Goal: Task Accomplishment & Management: Use online tool/utility

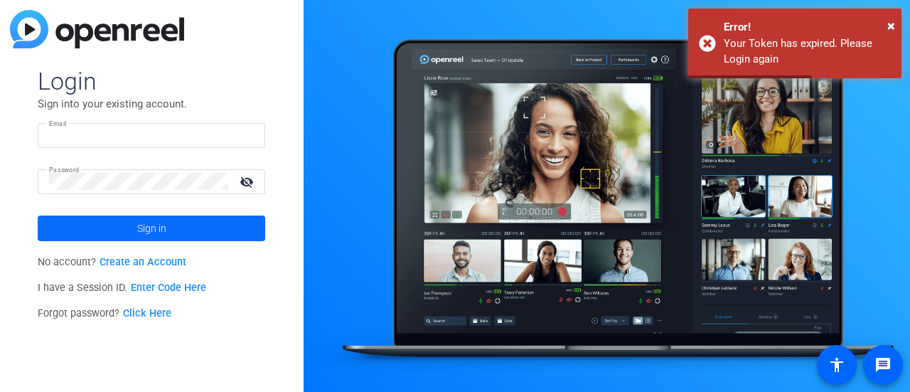
type input "[EMAIL_ADDRESS][DOMAIN_NAME]"
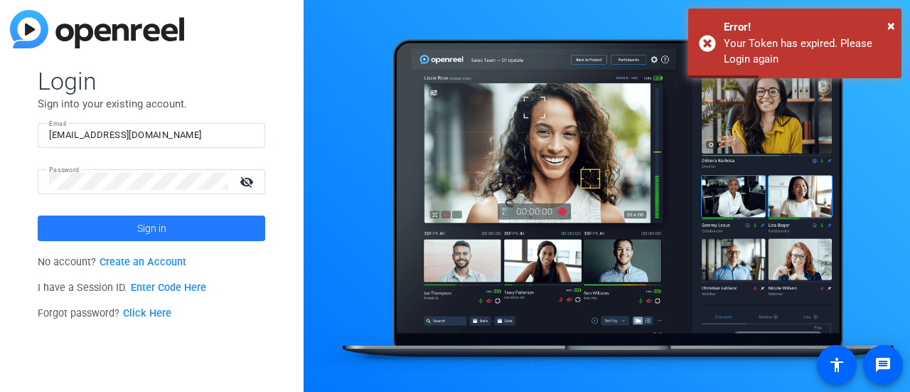
click at [166, 214] on span at bounding box center [152, 228] width 228 height 34
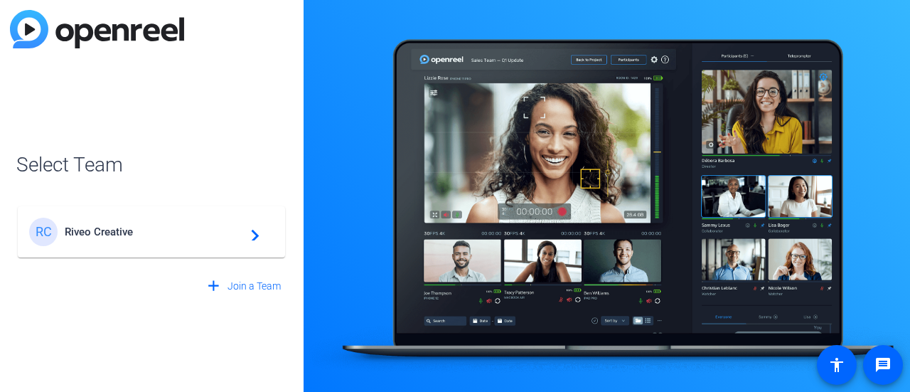
click at [172, 237] on span "Riveo Creative" at bounding box center [154, 231] width 178 height 13
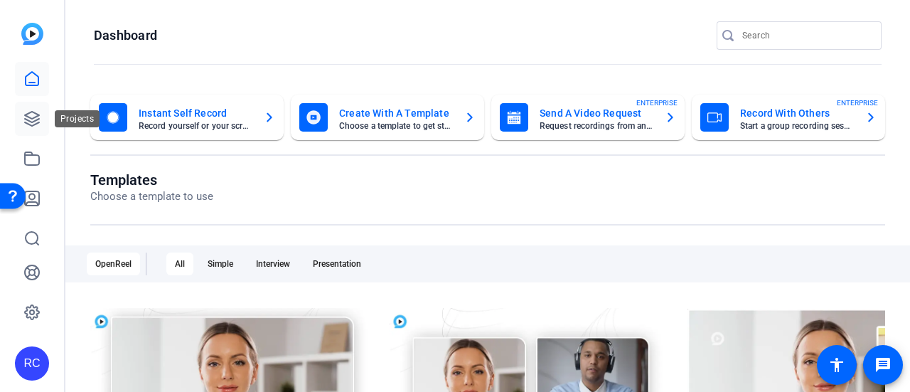
click at [43, 124] on link at bounding box center [32, 119] width 34 height 34
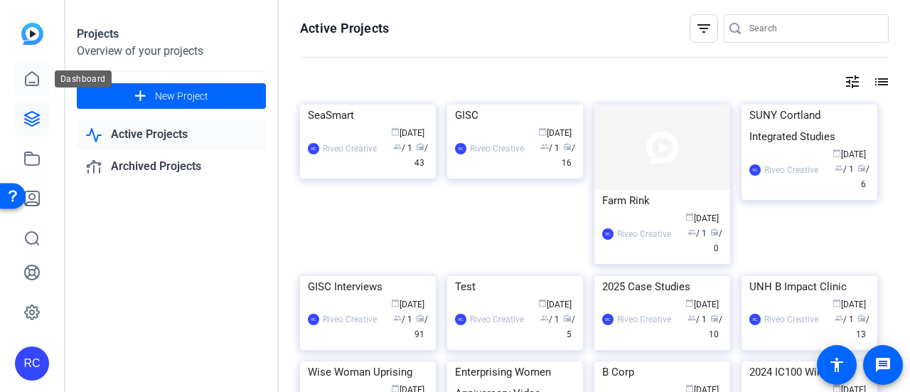
click at [34, 82] on icon at bounding box center [32, 79] width 13 height 14
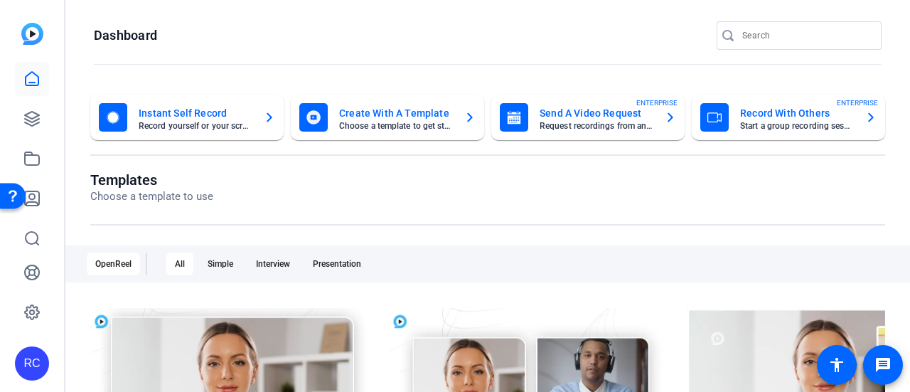
click at [216, 127] on mat-card-subtitle "Record yourself or your screen" at bounding box center [196, 126] width 114 height 9
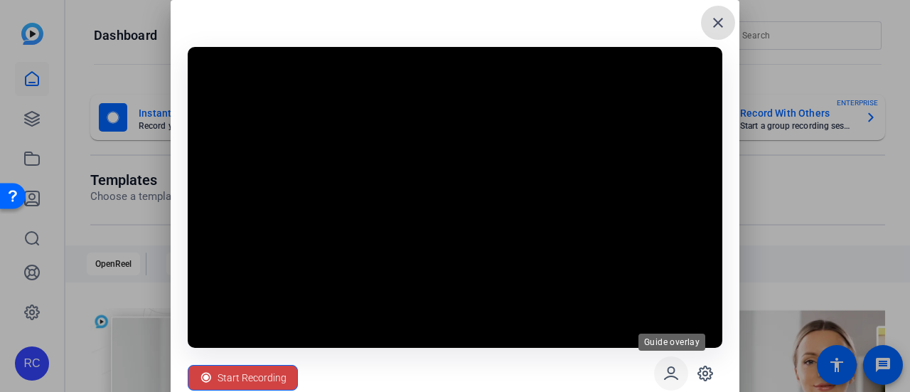
click at [669, 377] on icon at bounding box center [671, 373] width 13 height 12
click at [666, 373] on icon at bounding box center [671, 373] width 17 height 17
click at [708, 368] on icon at bounding box center [705, 373] width 14 height 14
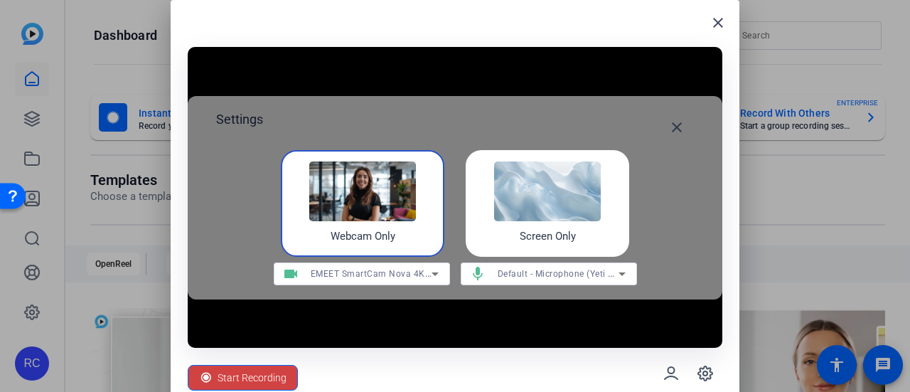
click at [571, 197] on img at bounding box center [547, 191] width 107 height 60
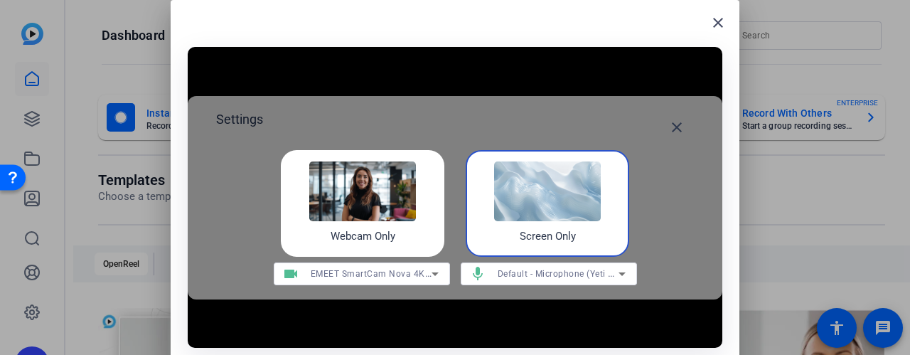
click at [634, 317] on video at bounding box center [455, 197] width 535 height 301
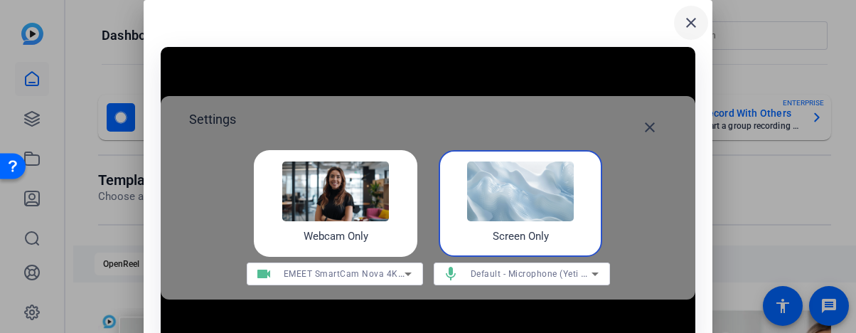
click at [689, 25] on mat-icon "close" at bounding box center [691, 22] width 17 height 17
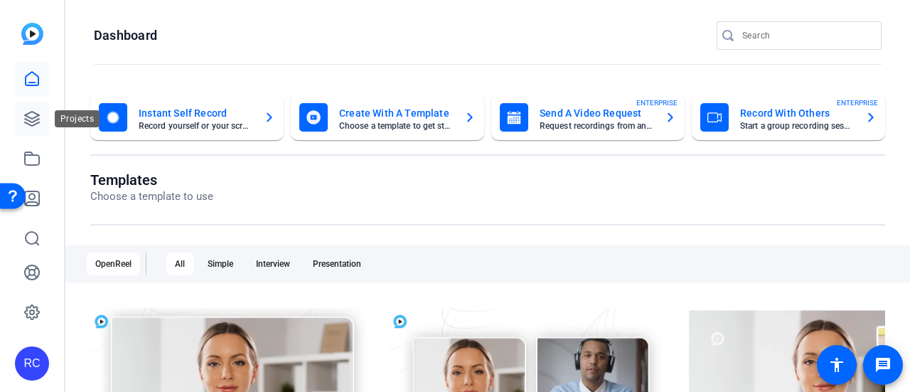
click at [31, 116] on icon at bounding box center [31, 118] width 17 height 17
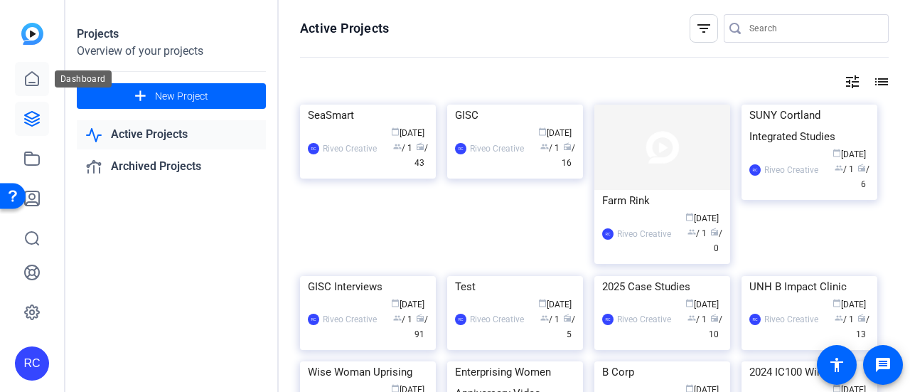
click at [36, 89] on link at bounding box center [32, 79] width 34 height 34
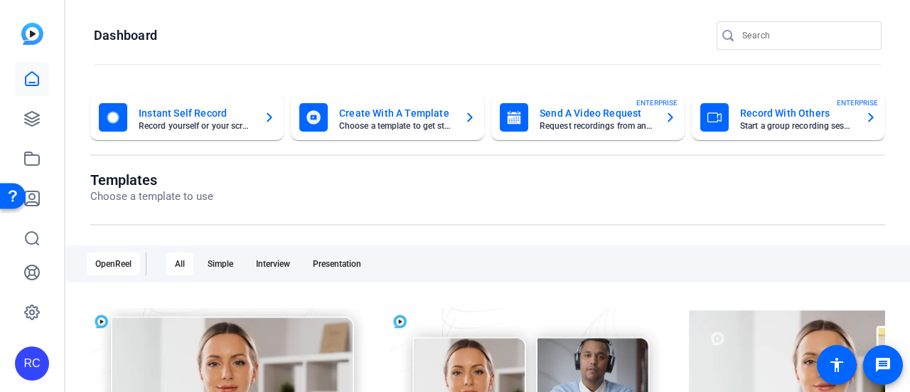
click at [214, 122] on mat-card-subtitle "Record yourself or your screen" at bounding box center [196, 126] width 114 height 9
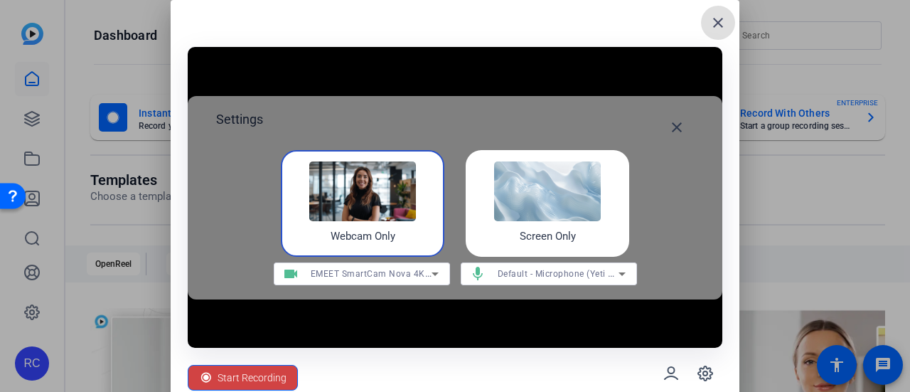
click at [583, 187] on img at bounding box center [547, 191] width 107 height 60
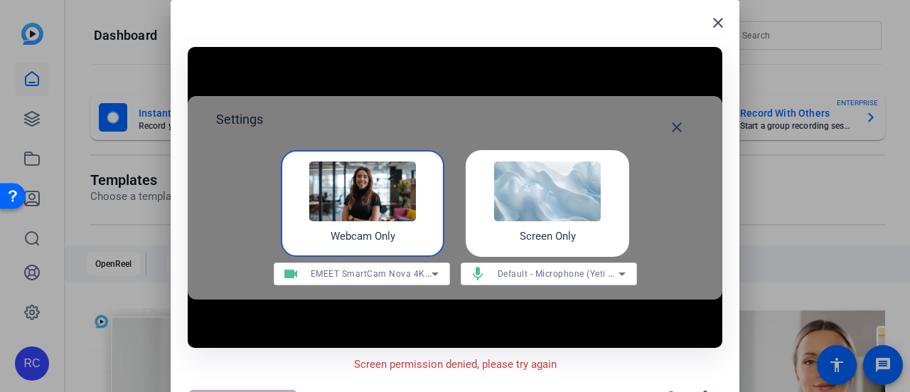
click at [582, 185] on img at bounding box center [547, 191] width 107 height 60
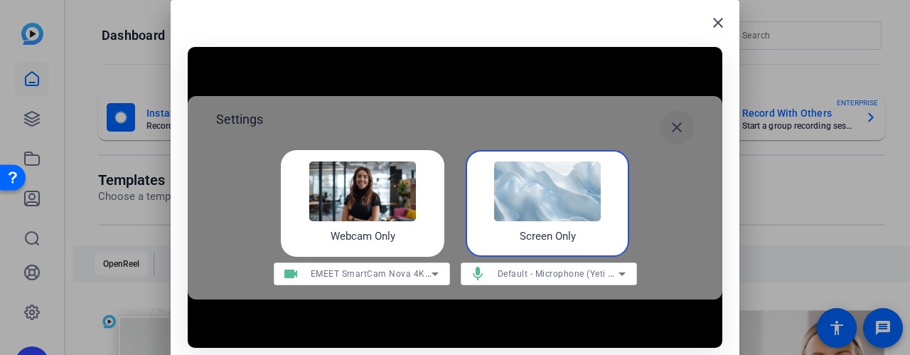
click at [673, 126] on mat-icon "close" at bounding box center [677, 127] width 17 height 17
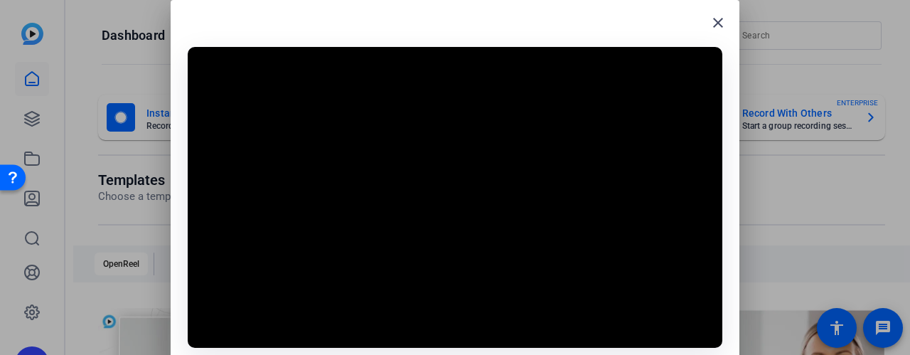
click at [612, 266] on video at bounding box center [455, 197] width 535 height 301
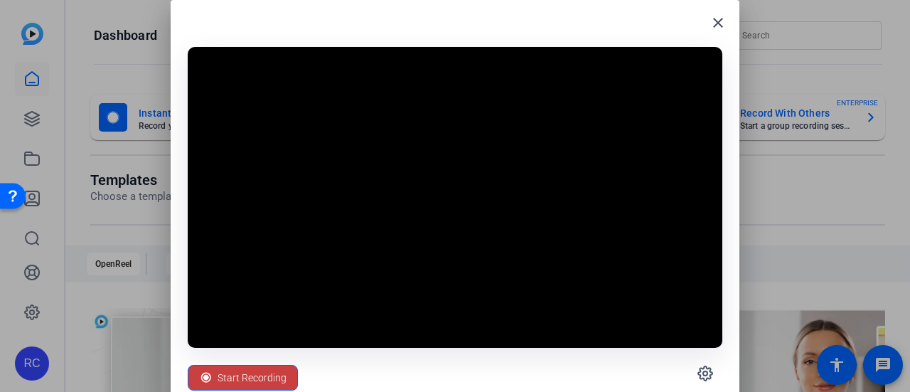
click at [249, 379] on span "Start Recording" at bounding box center [252, 377] width 69 height 27
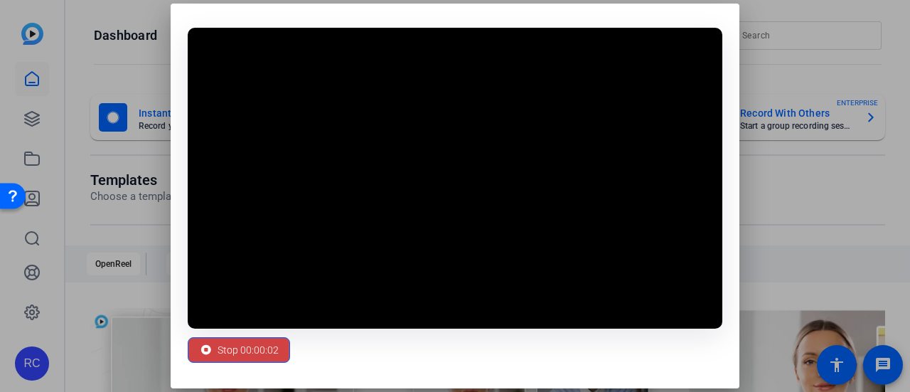
click at [484, 223] on video at bounding box center [455, 178] width 535 height 301
click at [243, 348] on span "Stop 00:00:03" at bounding box center [248, 349] width 61 height 27
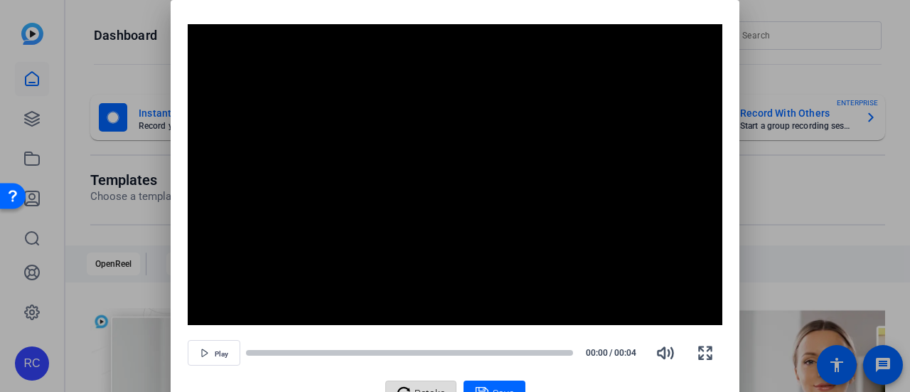
click at [415, 386] on span "Retake" at bounding box center [430, 393] width 31 height 27
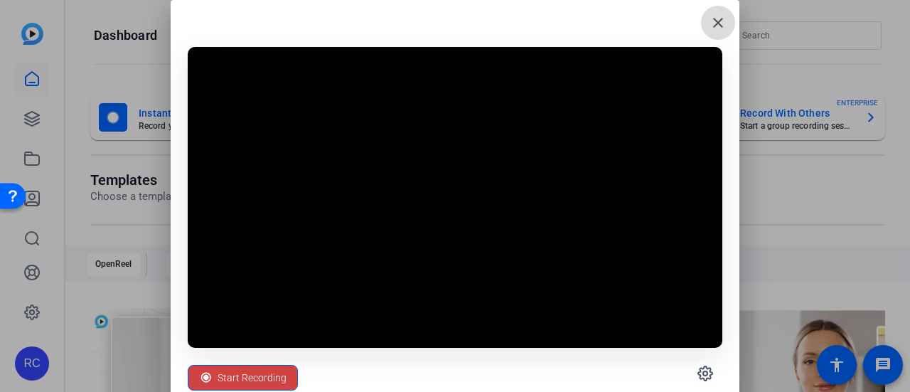
click at [718, 20] on mat-icon "close" at bounding box center [718, 22] width 17 height 17
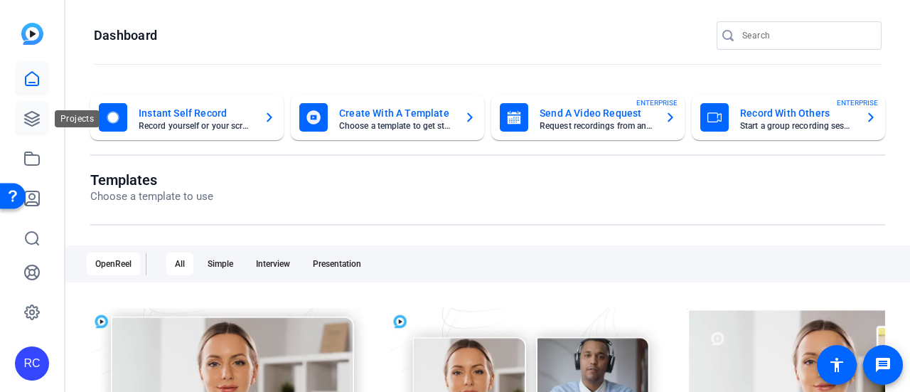
click at [23, 124] on link at bounding box center [32, 119] width 34 height 34
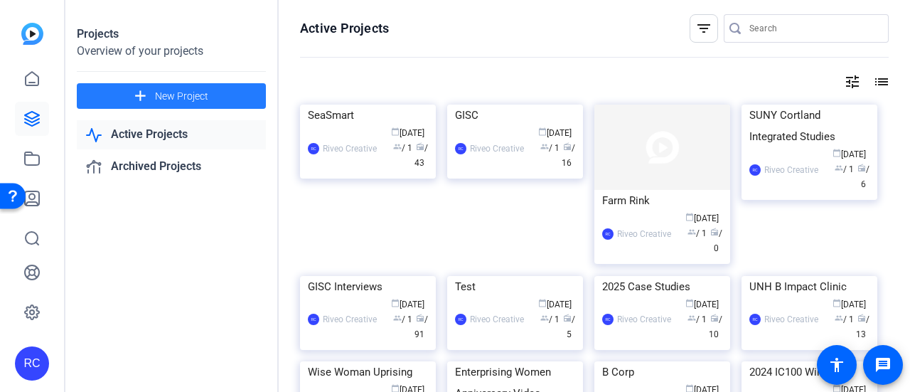
click at [222, 95] on span at bounding box center [171, 96] width 189 height 34
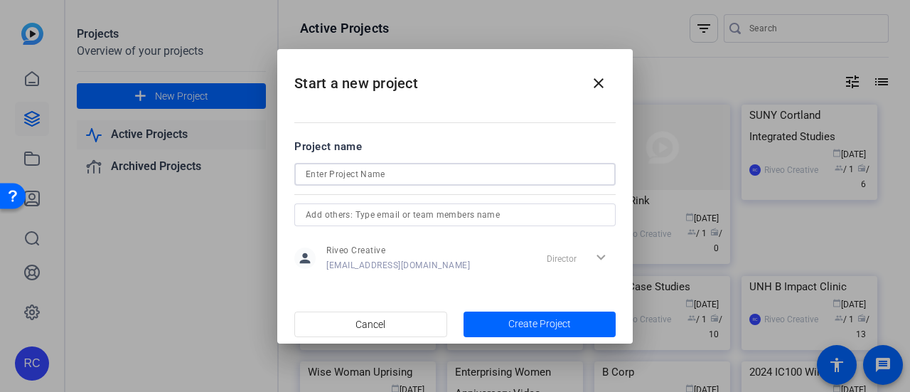
click at [424, 180] on input at bounding box center [455, 174] width 299 height 17
type input "BTS"
click at [528, 321] on span "Create Project" at bounding box center [540, 324] width 63 height 15
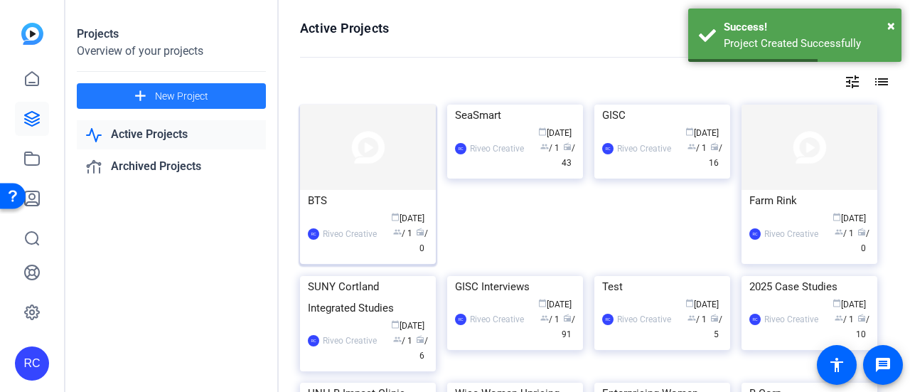
click at [369, 143] on img at bounding box center [368, 147] width 136 height 85
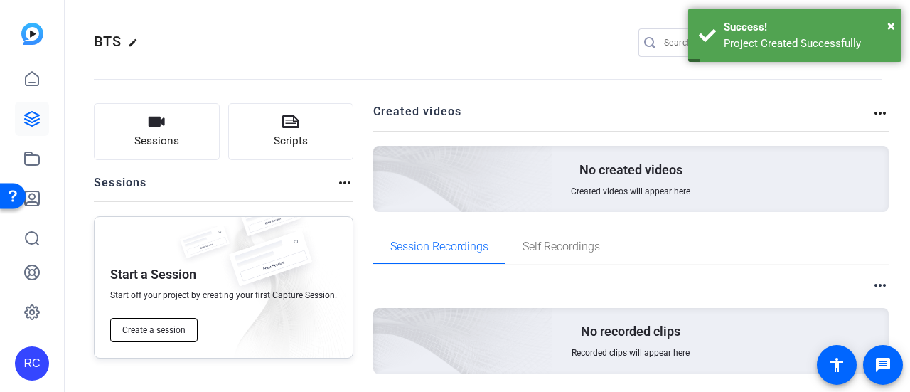
click at [137, 321] on button "Create a session" at bounding box center [153, 330] width 87 height 24
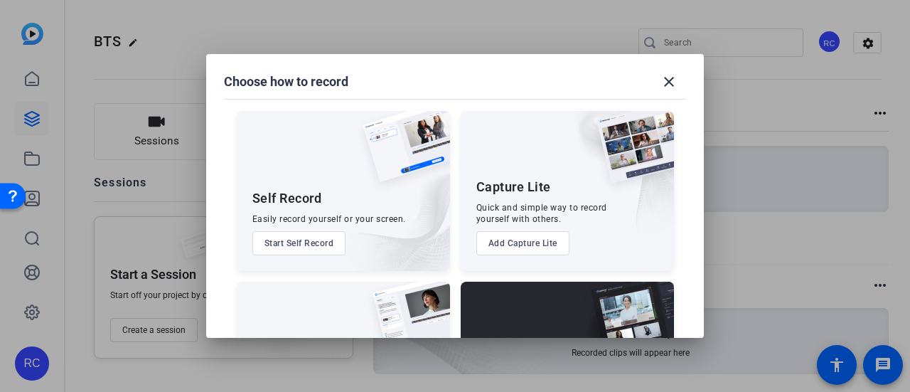
click at [324, 250] on button "Start Self Record" at bounding box center [300, 243] width 94 height 24
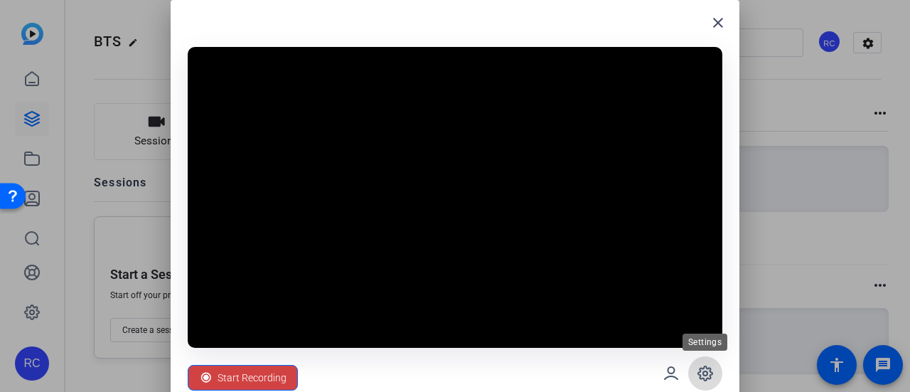
click at [713, 372] on icon at bounding box center [705, 373] width 14 height 14
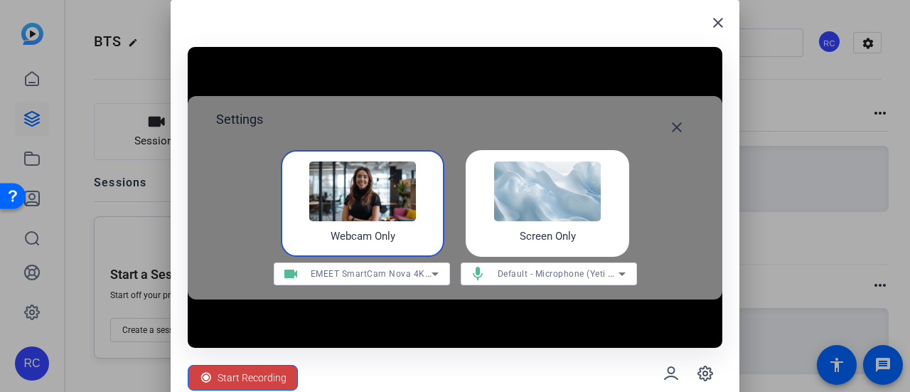
click at [533, 231] on h4 "Screen Only" at bounding box center [548, 236] width 56 height 16
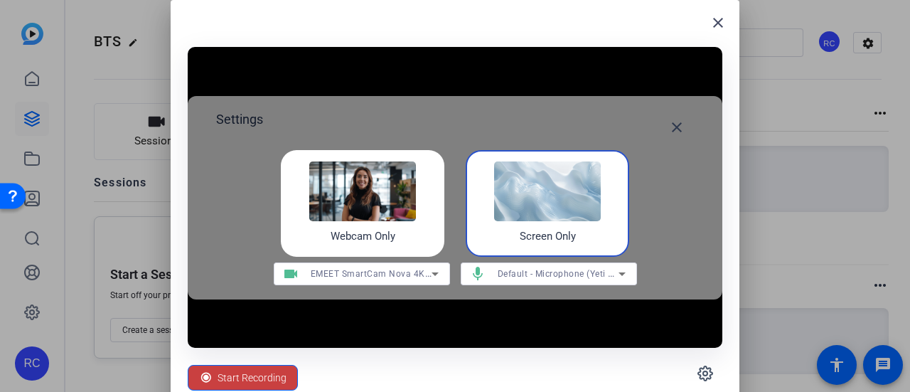
click at [238, 373] on span "Start Recording" at bounding box center [252, 377] width 69 height 27
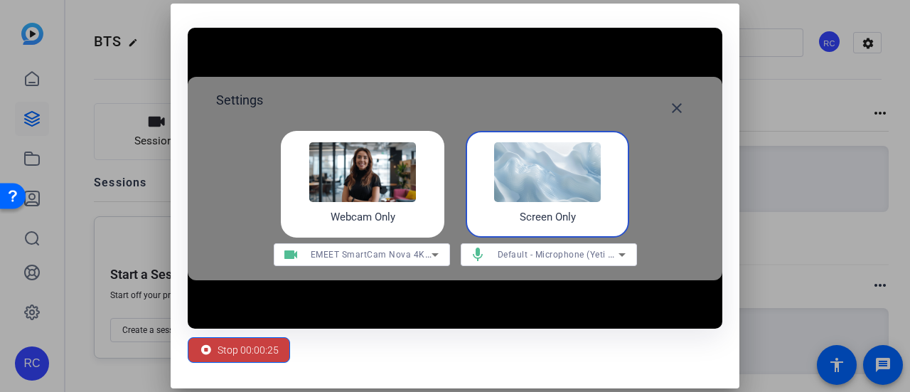
click at [255, 348] on span "Stop 00:00:25" at bounding box center [248, 349] width 61 height 27
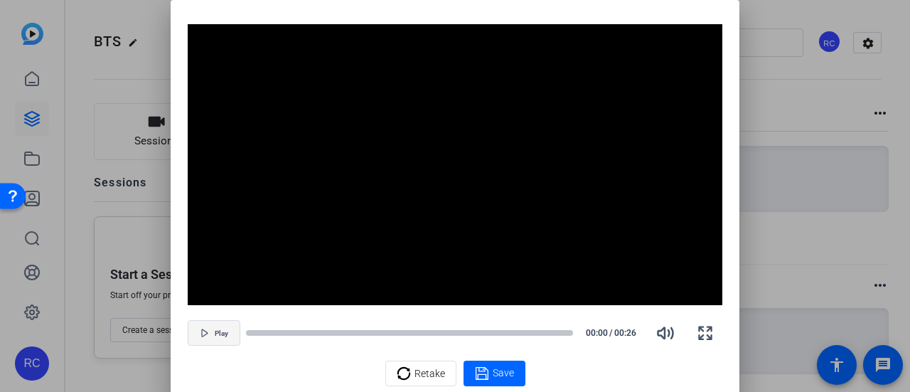
click at [219, 333] on span "Play" at bounding box center [222, 333] width 14 height 9
click at [668, 340] on icon "button" at bounding box center [665, 332] width 17 height 17
click at [302, 331] on div at bounding box center [409, 332] width 327 height 7
click at [794, 250] on div at bounding box center [455, 196] width 910 height 392
click at [127, 385] on div at bounding box center [455, 196] width 910 height 392
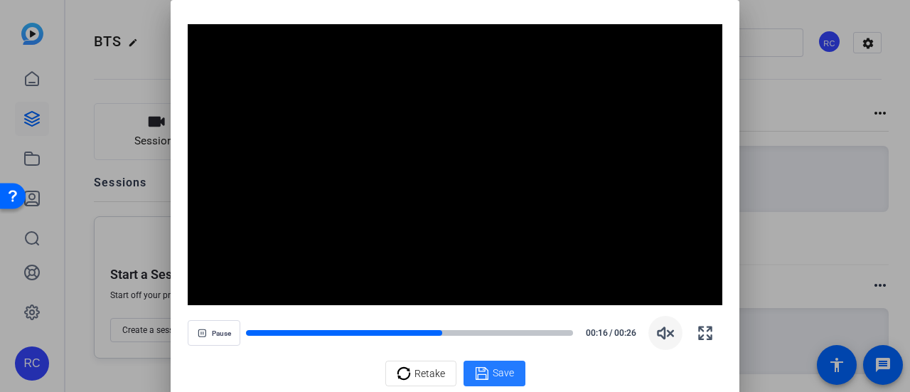
click at [488, 371] on icon at bounding box center [482, 373] width 14 height 17
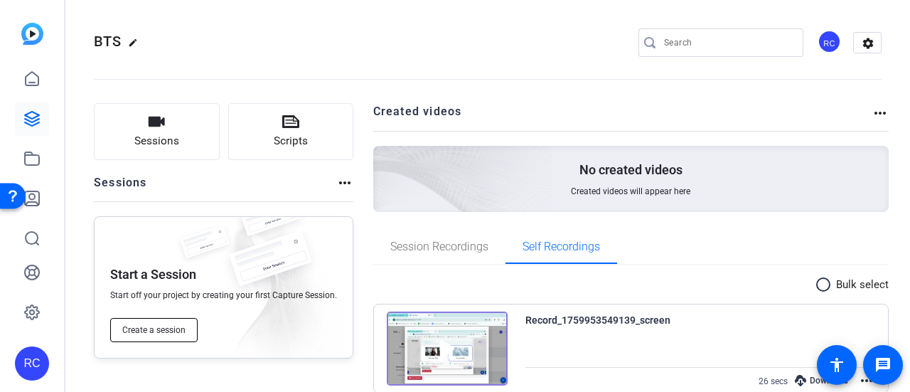
click at [184, 324] on button "Create a session" at bounding box center [153, 330] width 87 height 24
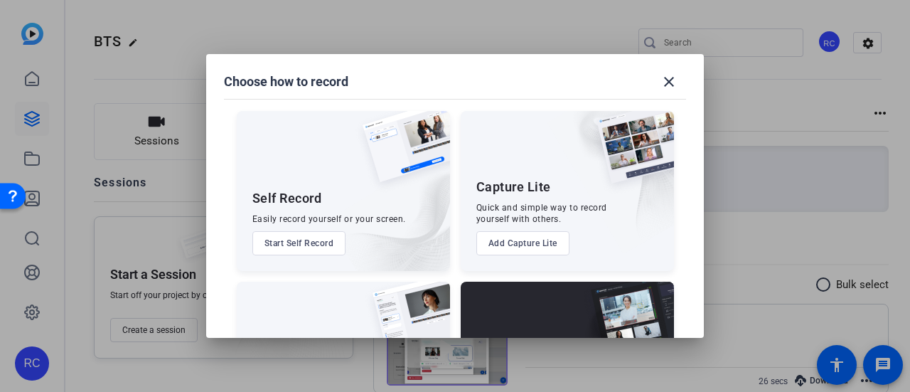
click at [293, 243] on button "Start Self Record" at bounding box center [300, 243] width 94 height 24
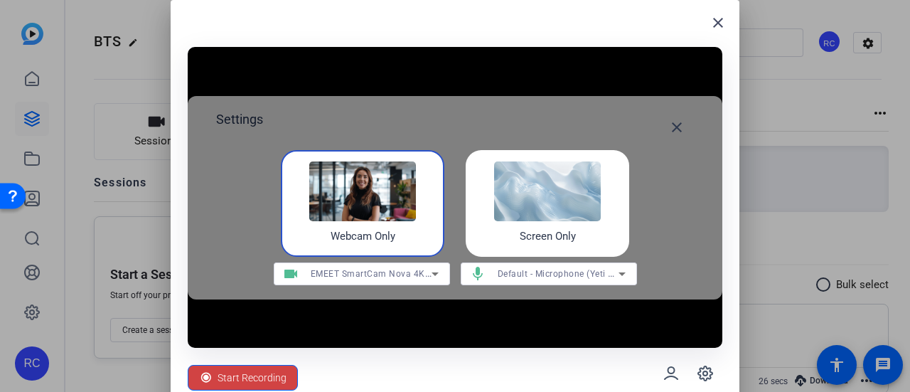
click at [520, 204] on img at bounding box center [547, 191] width 107 height 60
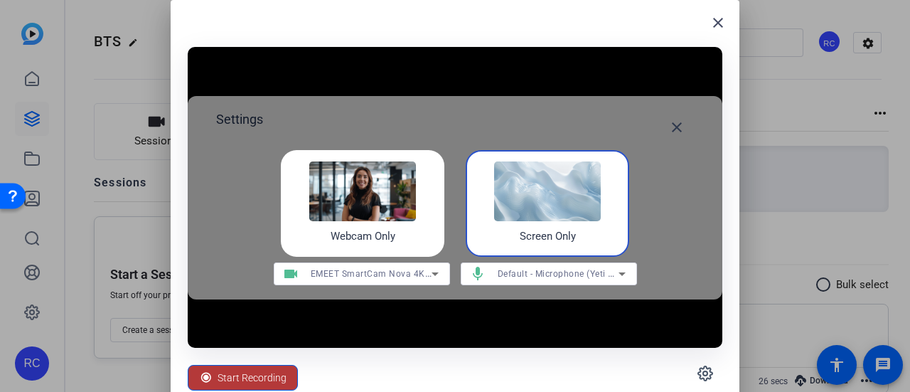
click at [256, 375] on span "Start Recording" at bounding box center [252, 377] width 69 height 27
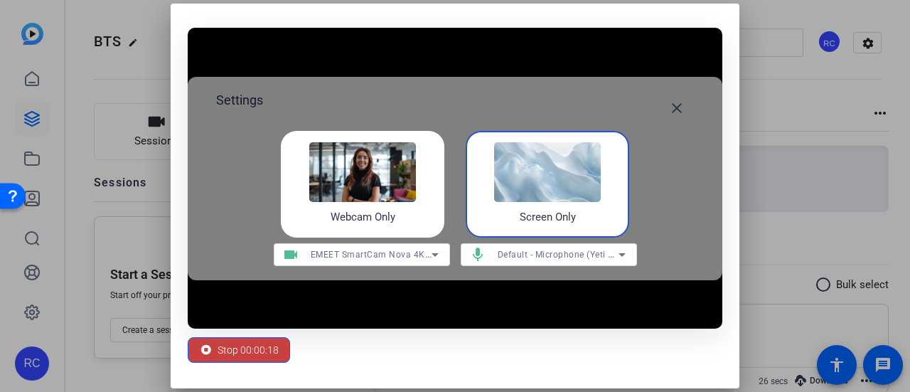
click at [262, 349] on span "Stop 00:00:18" at bounding box center [248, 349] width 61 height 27
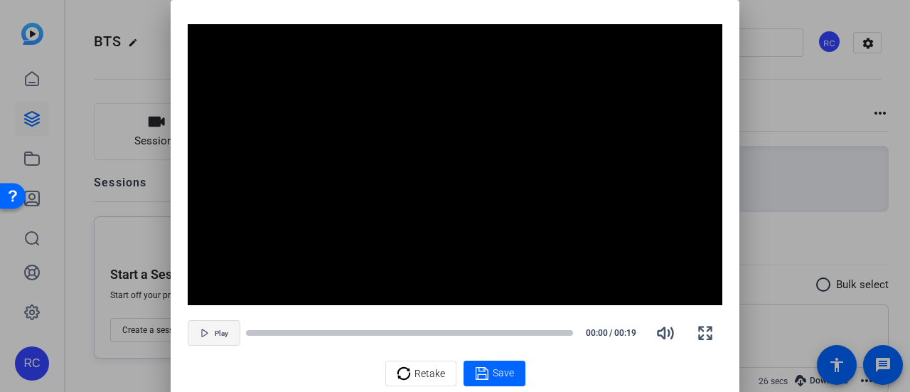
click at [218, 336] on span "Play" at bounding box center [222, 333] width 14 height 9
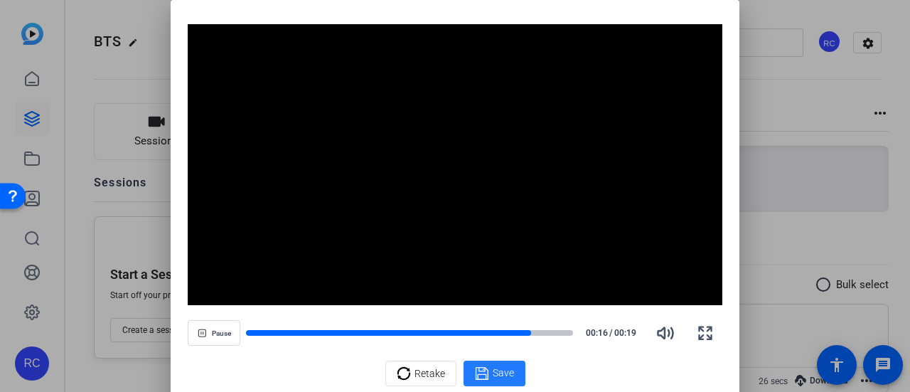
click at [475, 368] on icon at bounding box center [481, 373] width 13 height 13
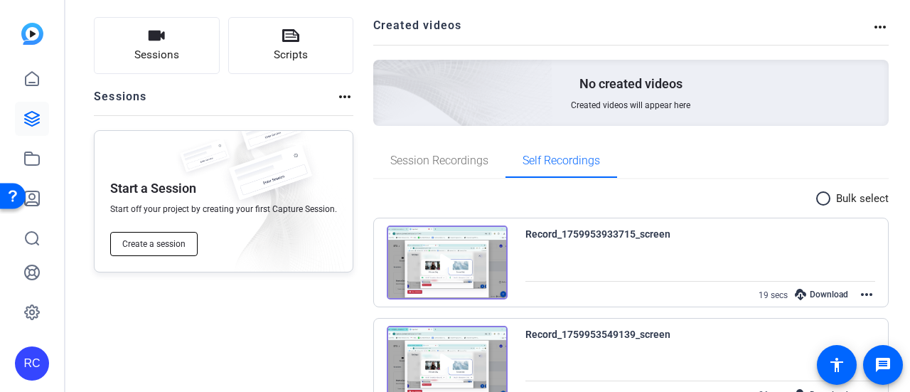
scroll to position [64, 0]
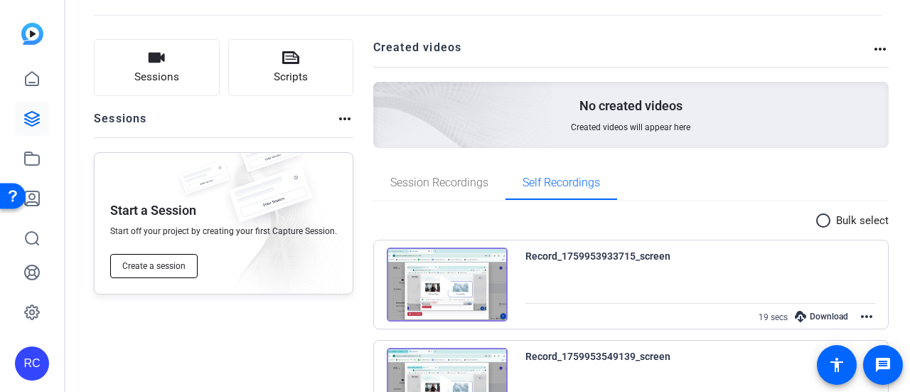
click at [149, 274] on button "Create a session" at bounding box center [153, 266] width 87 height 24
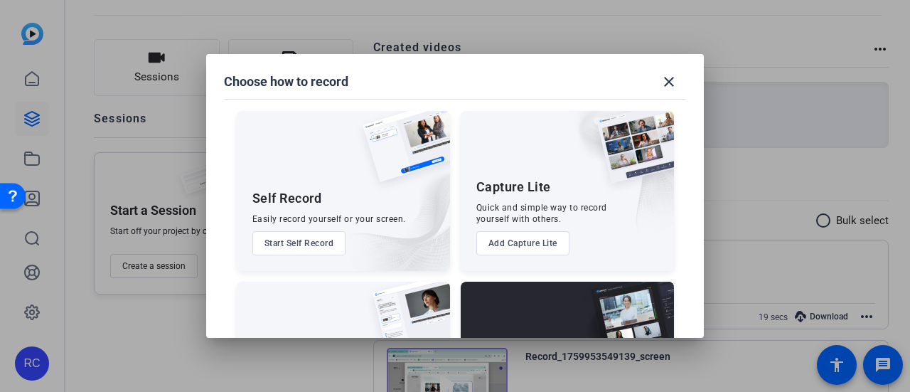
click at [320, 244] on button "Start Self Record" at bounding box center [300, 243] width 94 height 24
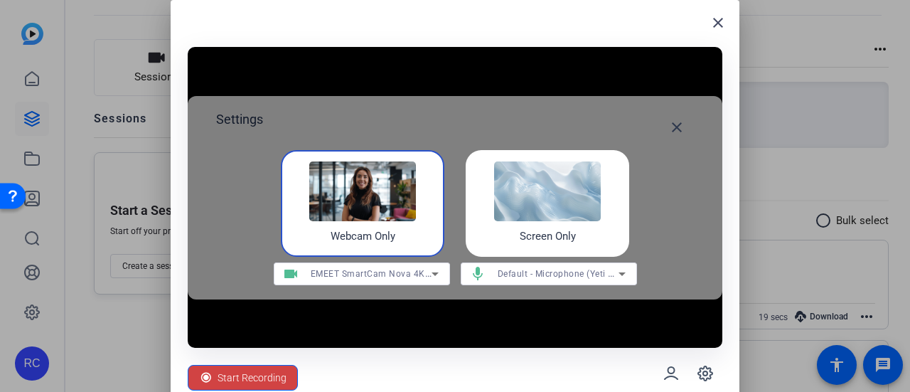
click at [532, 203] on img at bounding box center [547, 191] width 107 height 60
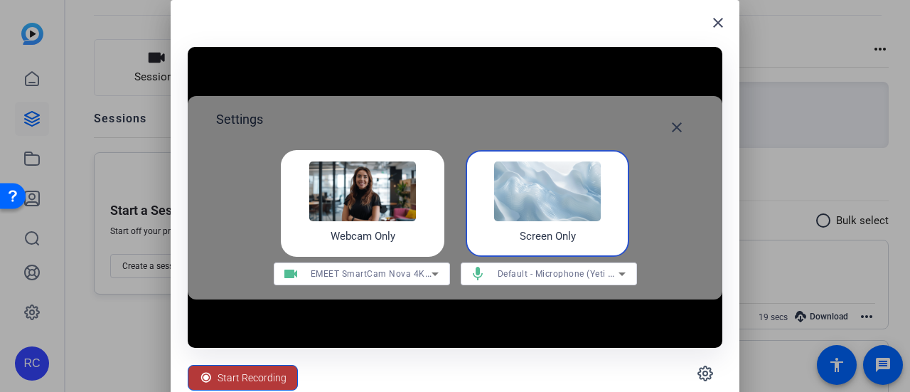
click at [246, 379] on span "Start Recording" at bounding box center [252, 377] width 69 height 27
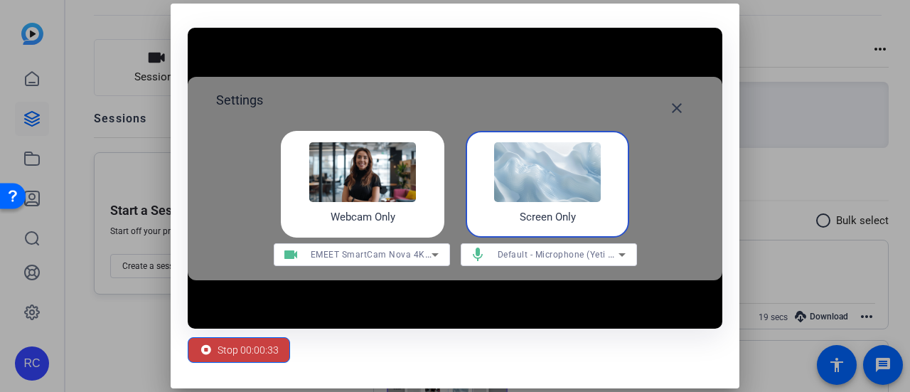
click at [225, 353] on span "Stop 00:00:33" at bounding box center [248, 349] width 61 height 27
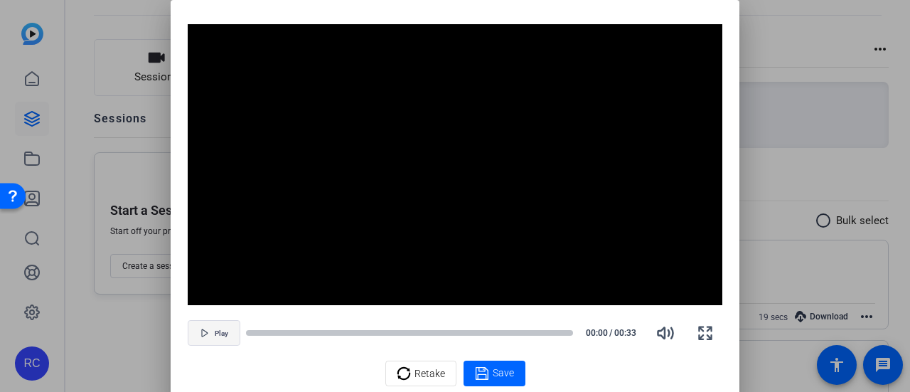
click at [220, 330] on span "Play" at bounding box center [222, 333] width 14 height 9
click at [408, 365] on icon at bounding box center [404, 373] width 14 height 17
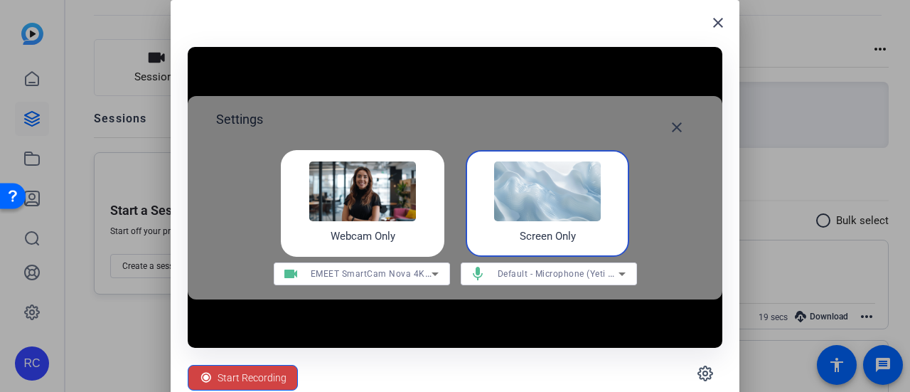
click at [597, 205] on img at bounding box center [547, 191] width 107 height 60
click at [521, 212] on img at bounding box center [547, 191] width 107 height 60
click at [243, 376] on span "Start Recording" at bounding box center [252, 377] width 69 height 27
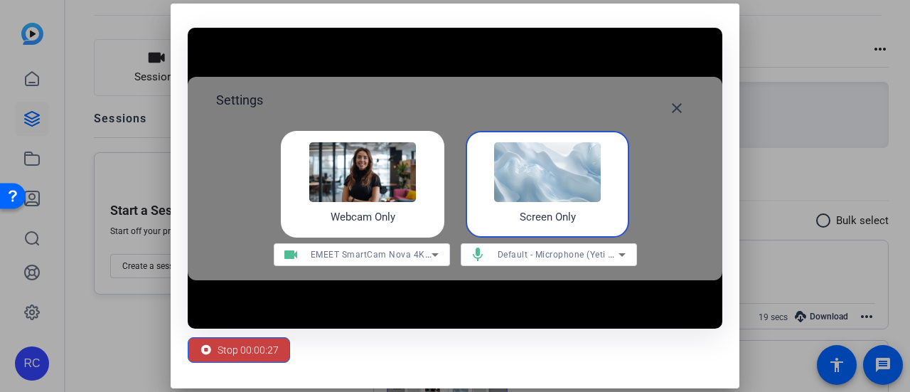
click at [253, 347] on span "Stop 00:00:27" at bounding box center [248, 349] width 61 height 27
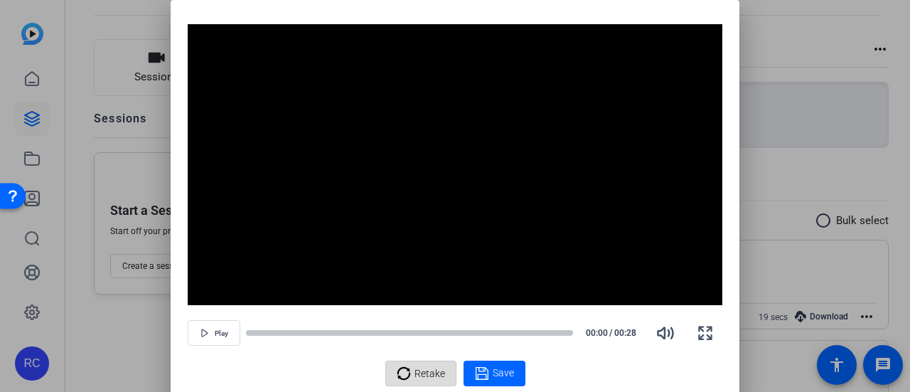
click at [425, 369] on span "Retake" at bounding box center [430, 373] width 31 height 27
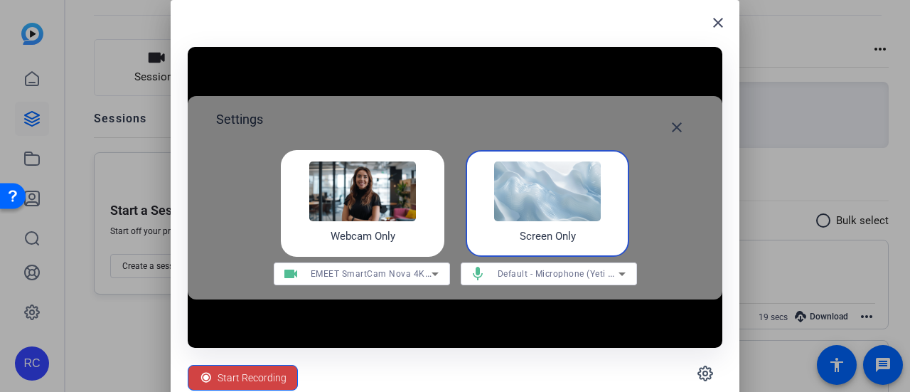
click at [514, 220] on img at bounding box center [547, 191] width 107 height 60
click at [256, 385] on span "Start Recording" at bounding box center [252, 377] width 69 height 27
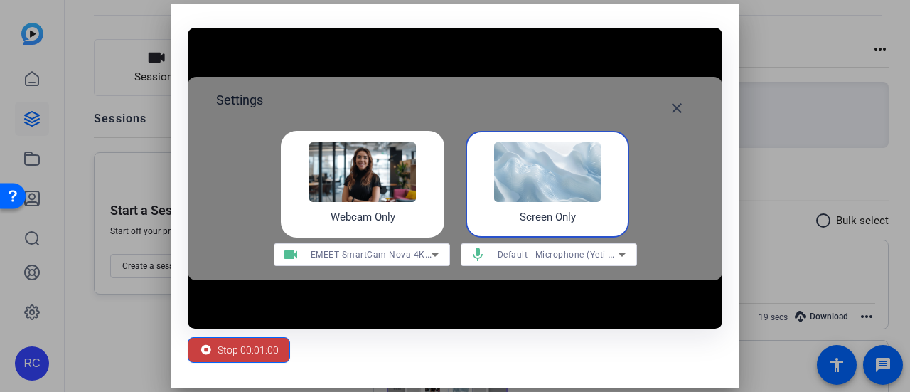
click at [247, 343] on span "Stop 00:01:00" at bounding box center [248, 349] width 61 height 27
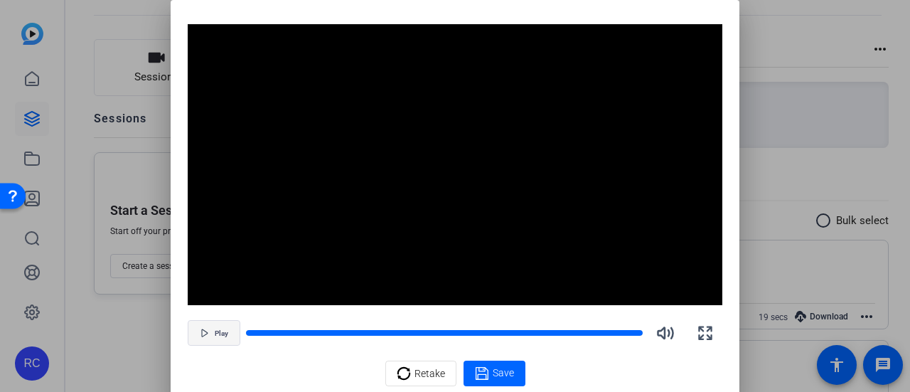
click at [205, 326] on span "button" at bounding box center [213, 333] width 51 height 34
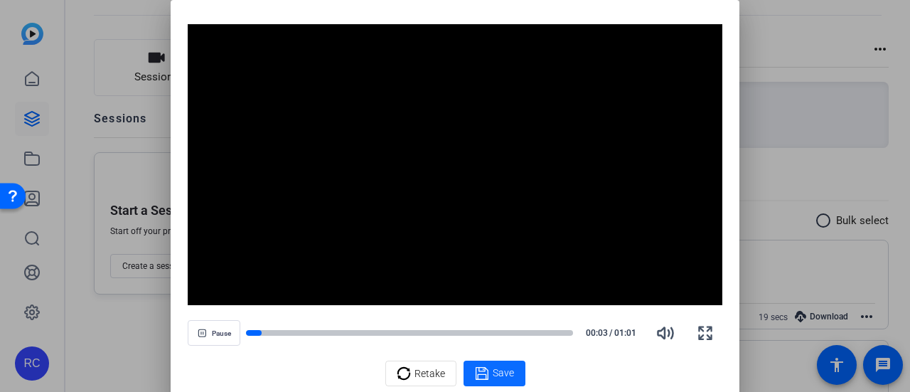
click at [509, 379] on span "Save" at bounding box center [503, 373] width 21 height 15
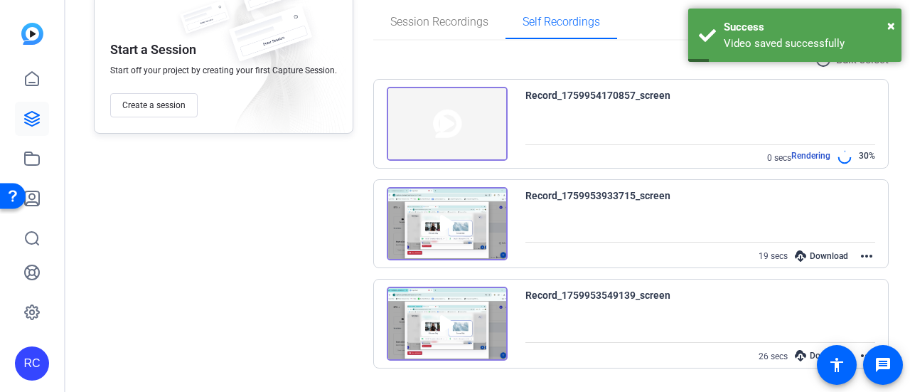
scroll to position [235, 0]
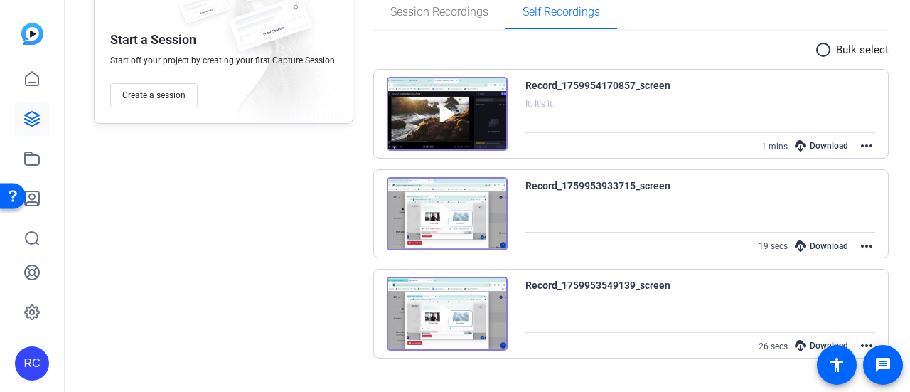
click at [802, 143] on div "Download" at bounding box center [822, 146] width 68 height 18
click at [827, 245] on div "Download" at bounding box center [822, 246] width 68 height 18
click at [806, 334] on div "Record_1759953549139_screen 26 secs Download more_horiz" at bounding box center [701, 316] width 351 height 78
click at [804, 341] on div "Download" at bounding box center [822, 345] width 68 height 18
